Goal: Task Accomplishment & Management: Manage account settings

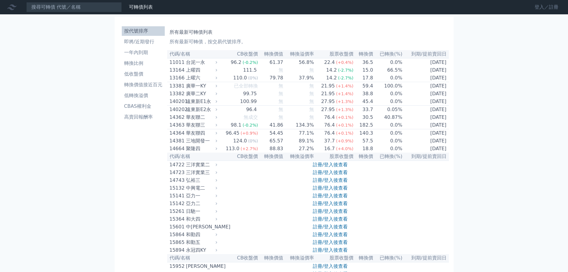
click at [537, 6] on link "登入／註冊" at bounding box center [546, 7] width 33 height 10
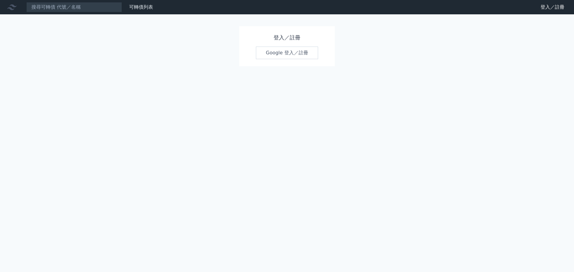
click at [301, 52] on link "Google 登入／註冊" at bounding box center [287, 53] width 62 height 13
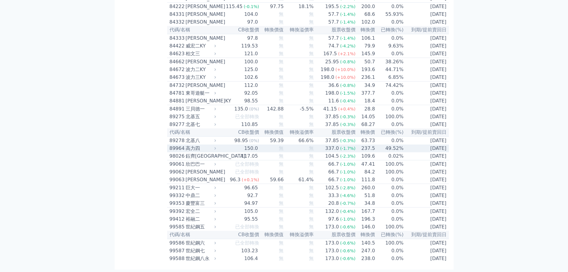
scroll to position [3459, 0]
